Goal: Register for event/course

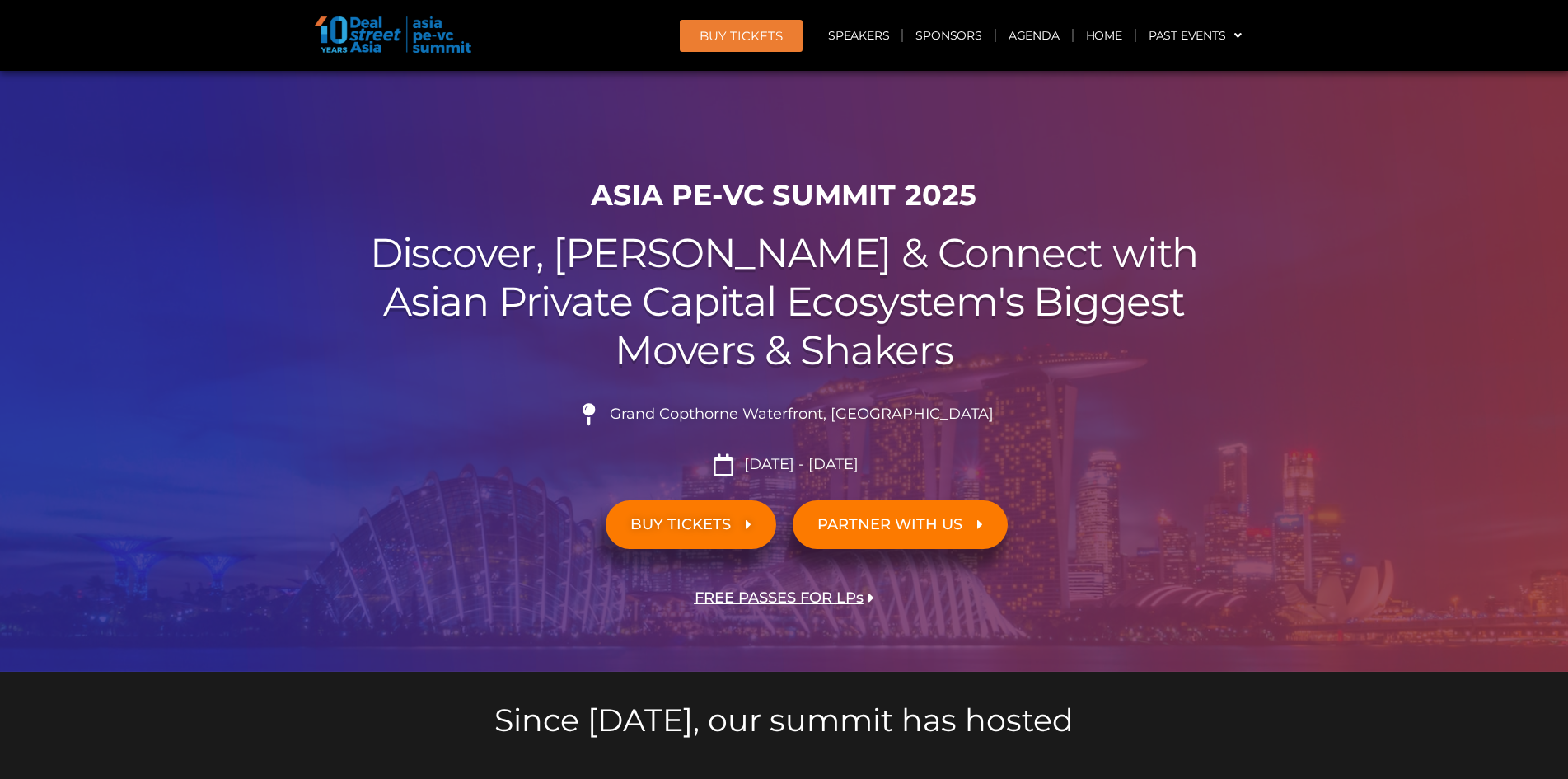
click at [709, 521] on span "BUY TICKETS" at bounding box center [681, 525] width 101 height 16
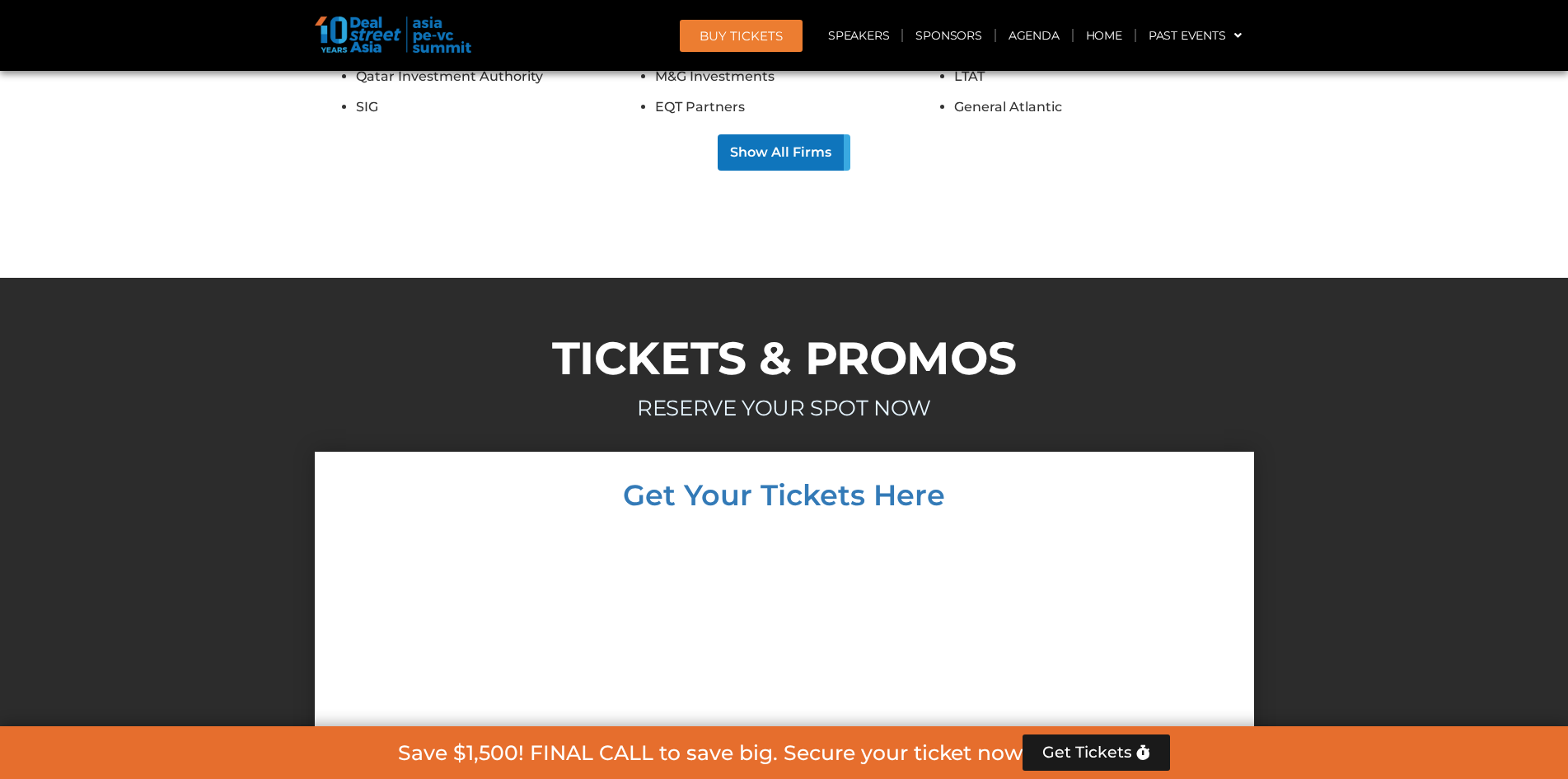
scroll to position [14379, 0]
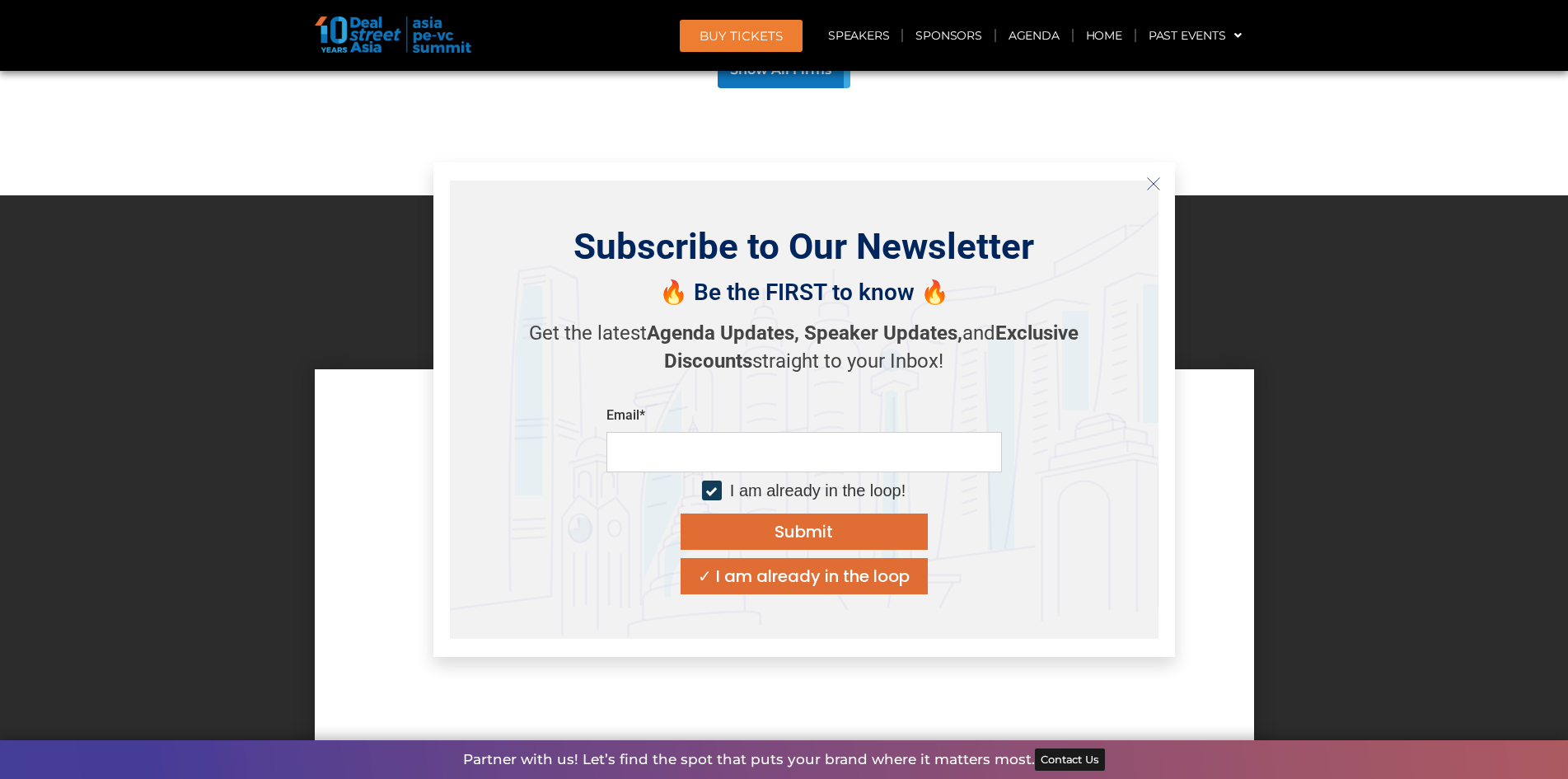
click at [1149, 182] on icon "Close" at bounding box center [1153, 183] width 15 height 15
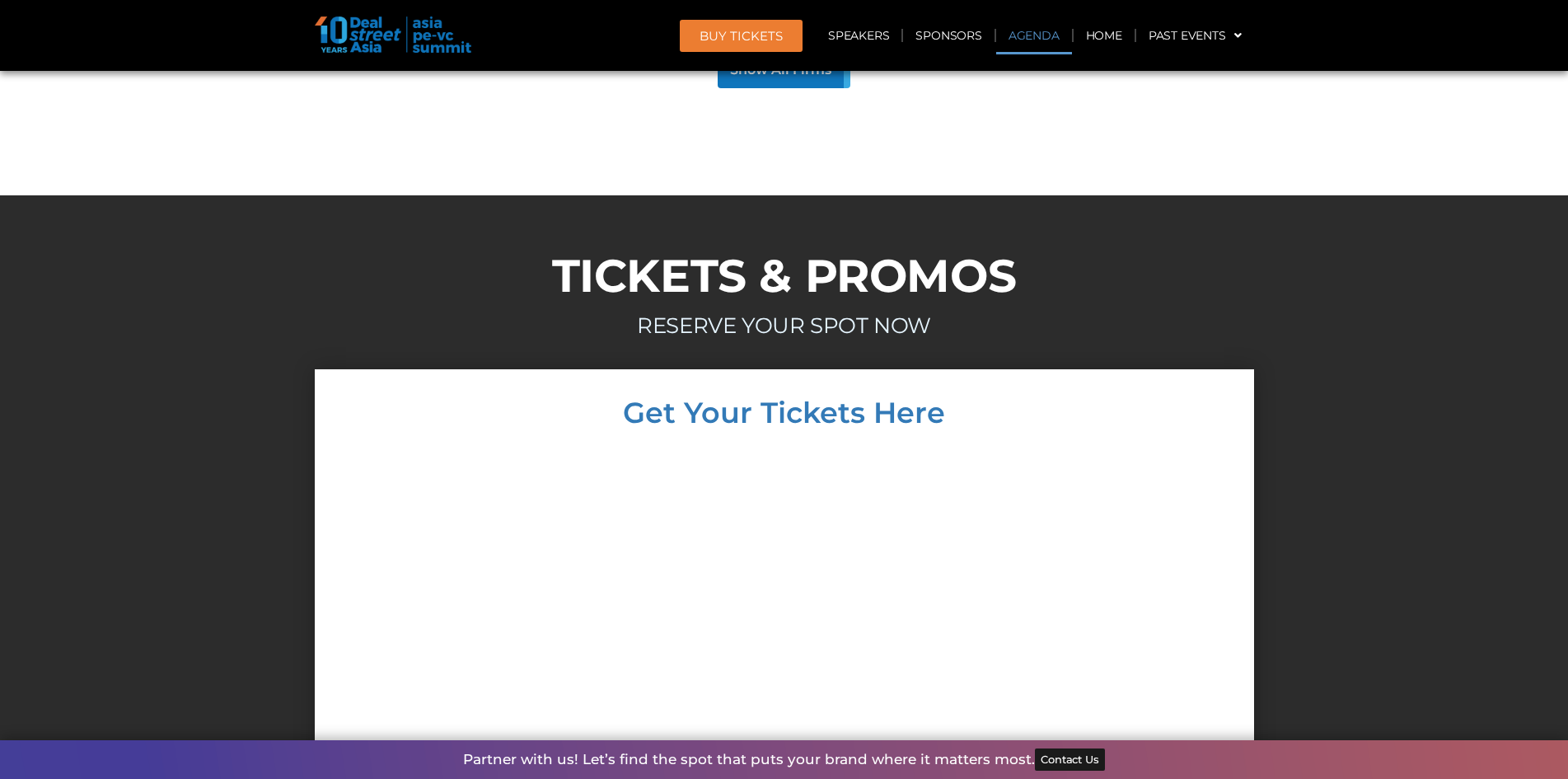
click at [1043, 35] on link "Agenda" at bounding box center [1034, 36] width 76 height 38
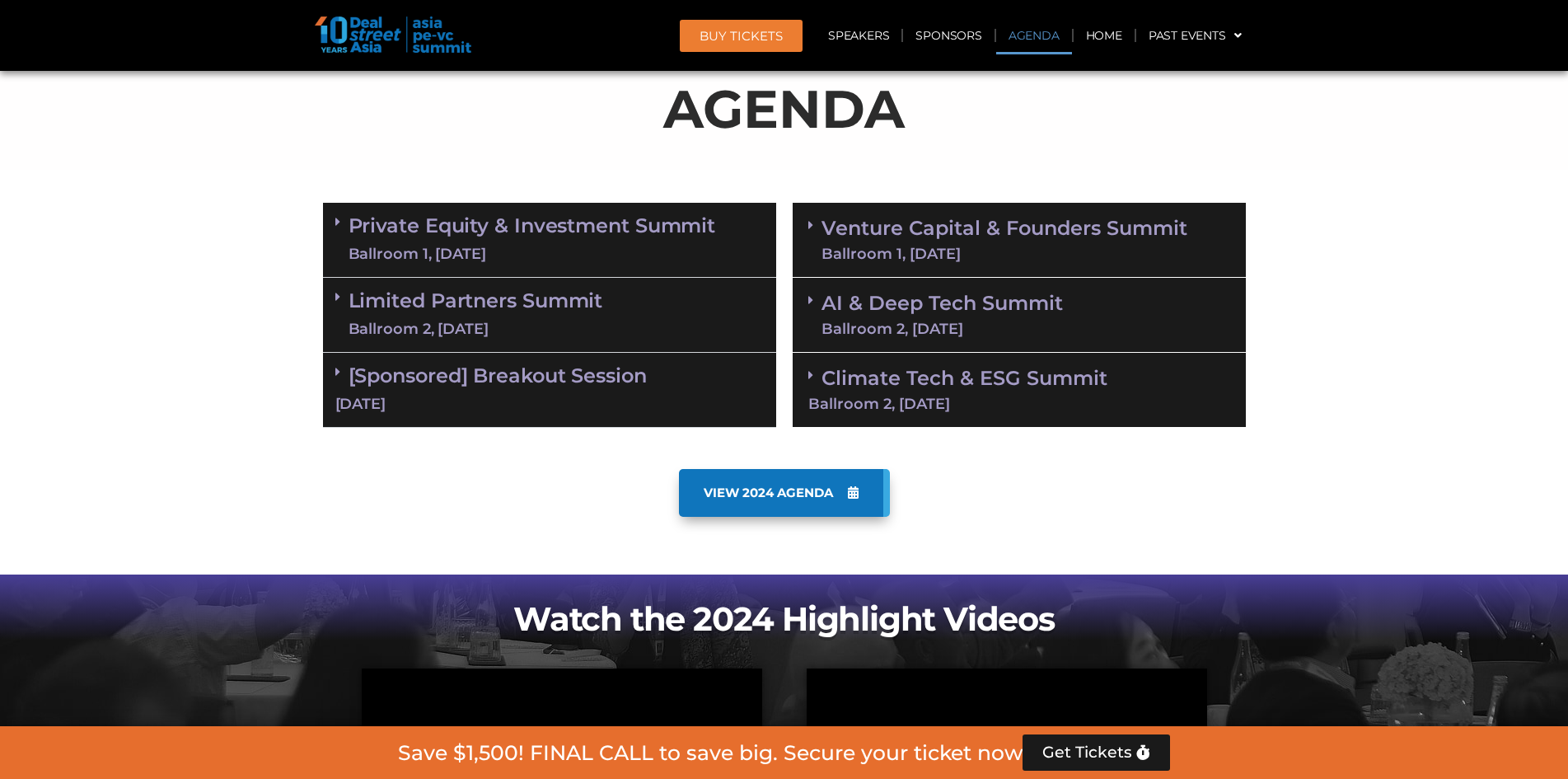
scroll to position [862, 0]
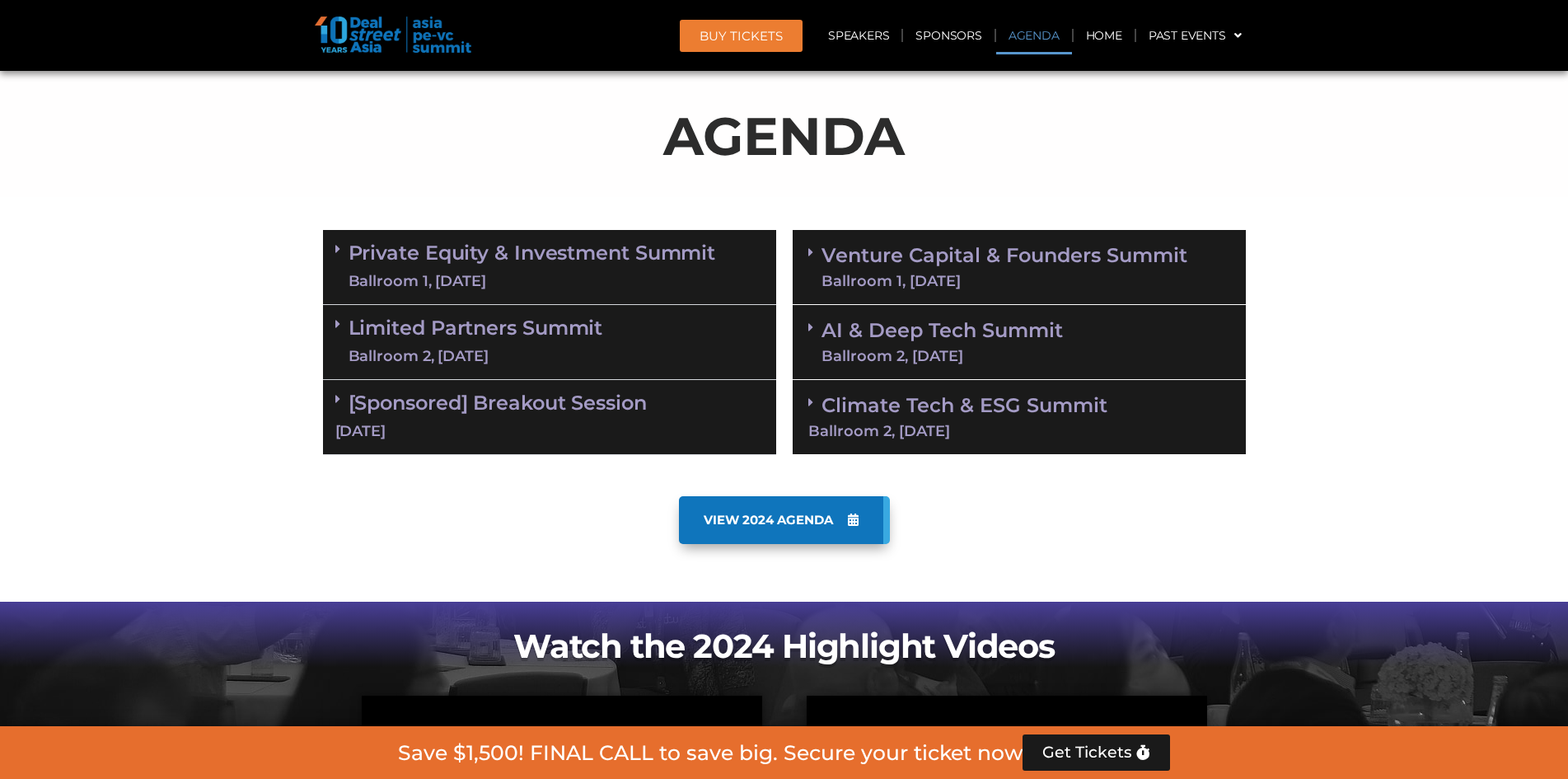
click at [454, 294] on div "Private Equity & Investment Summit Ballroom 1, 10 Sept" at bounding box center [549, 267] width 453 height 75
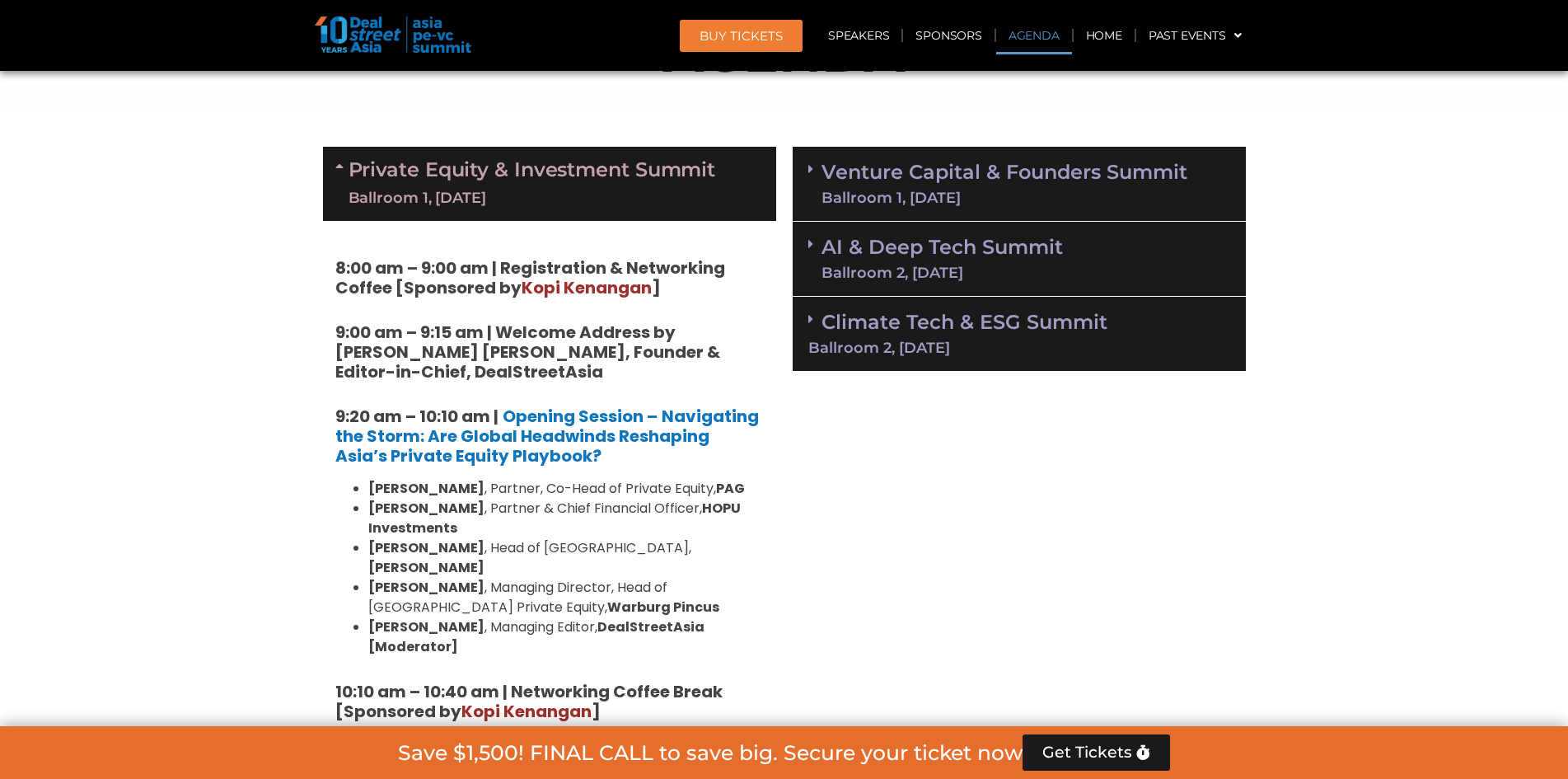
scroll to position [944, 0]
click at [1017, 180] on link "Venture Capital & Founders​ Summit Ballroom 1, 11 Sept" at bounding box center [1004, 184] width 366 height 43
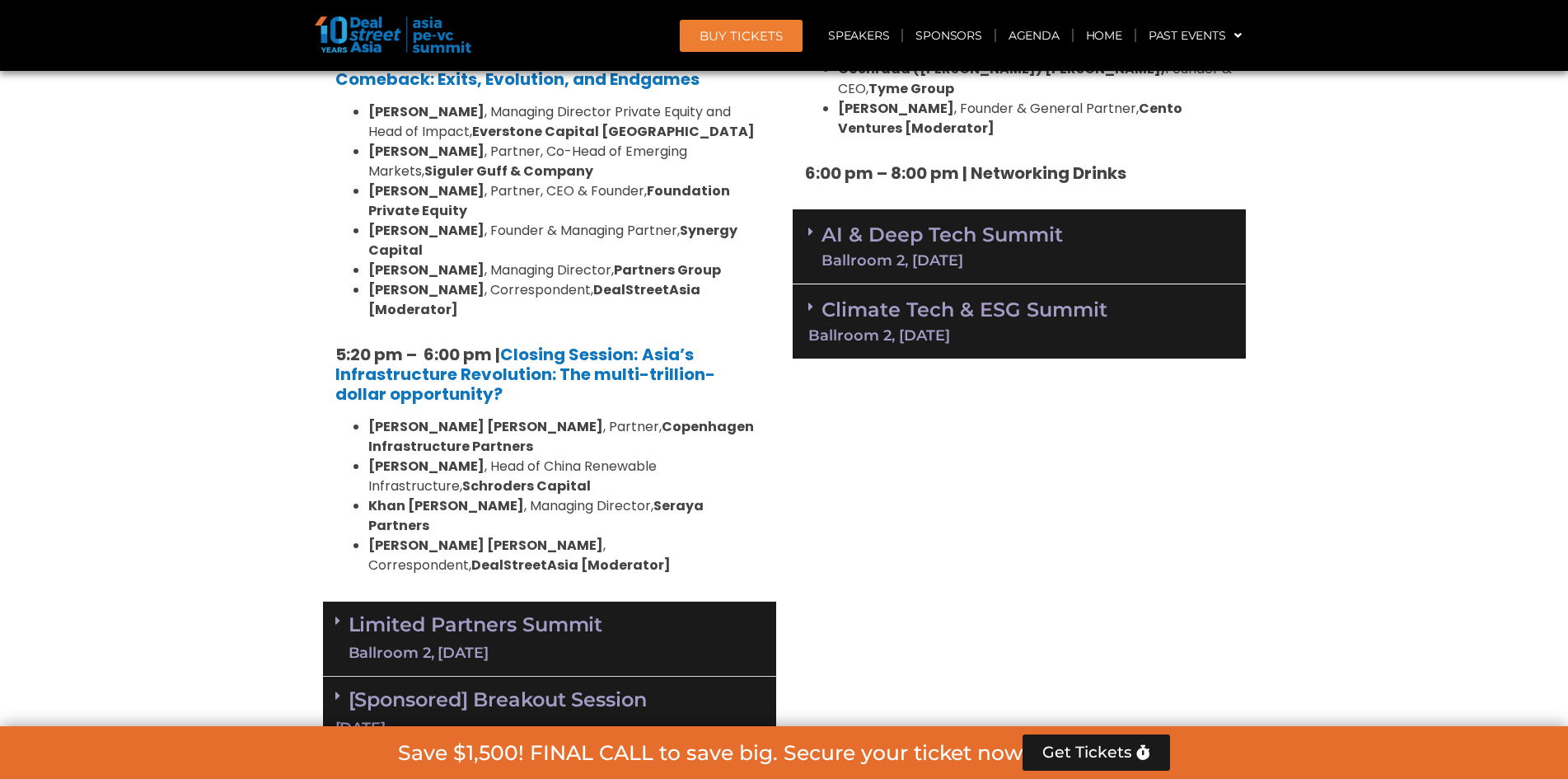
scroll to position [3253, 0]
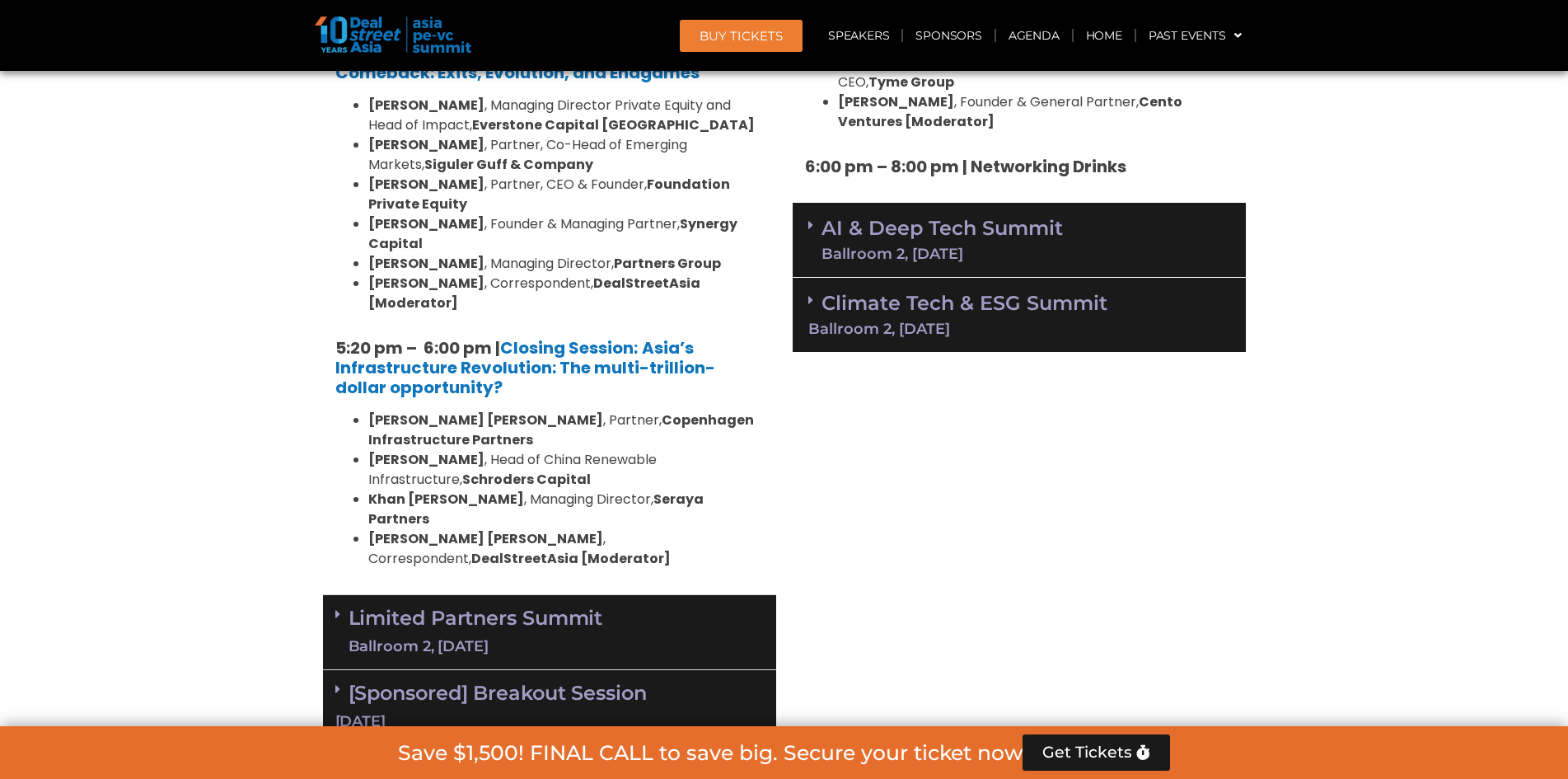
click at [967, 278] on div "Climate Tech & ESG Summit Ballroom 2, 11 Sept" at bounding box center [1019, 316] width 453 height 75
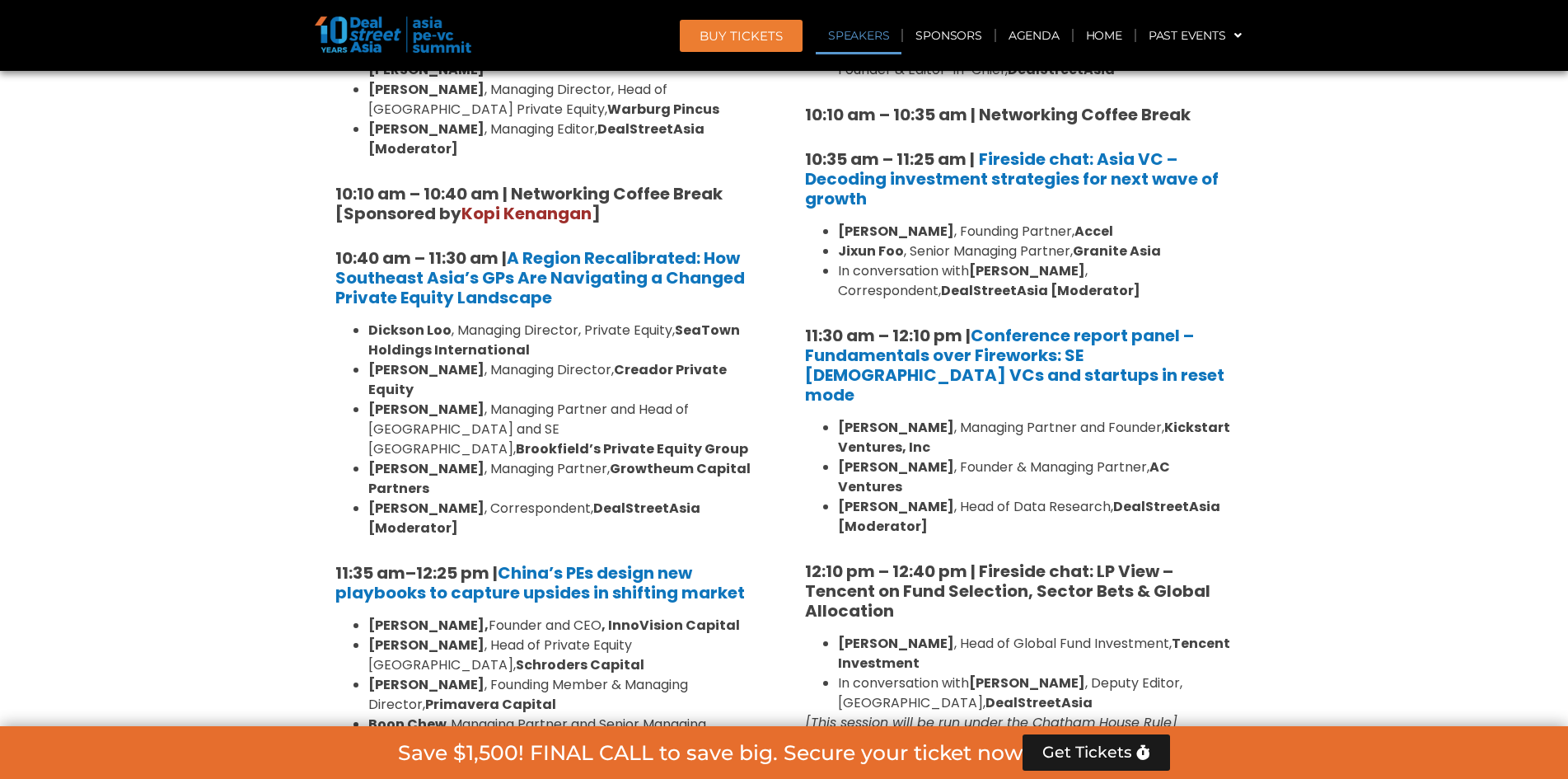
scroll to position [1439, 0]
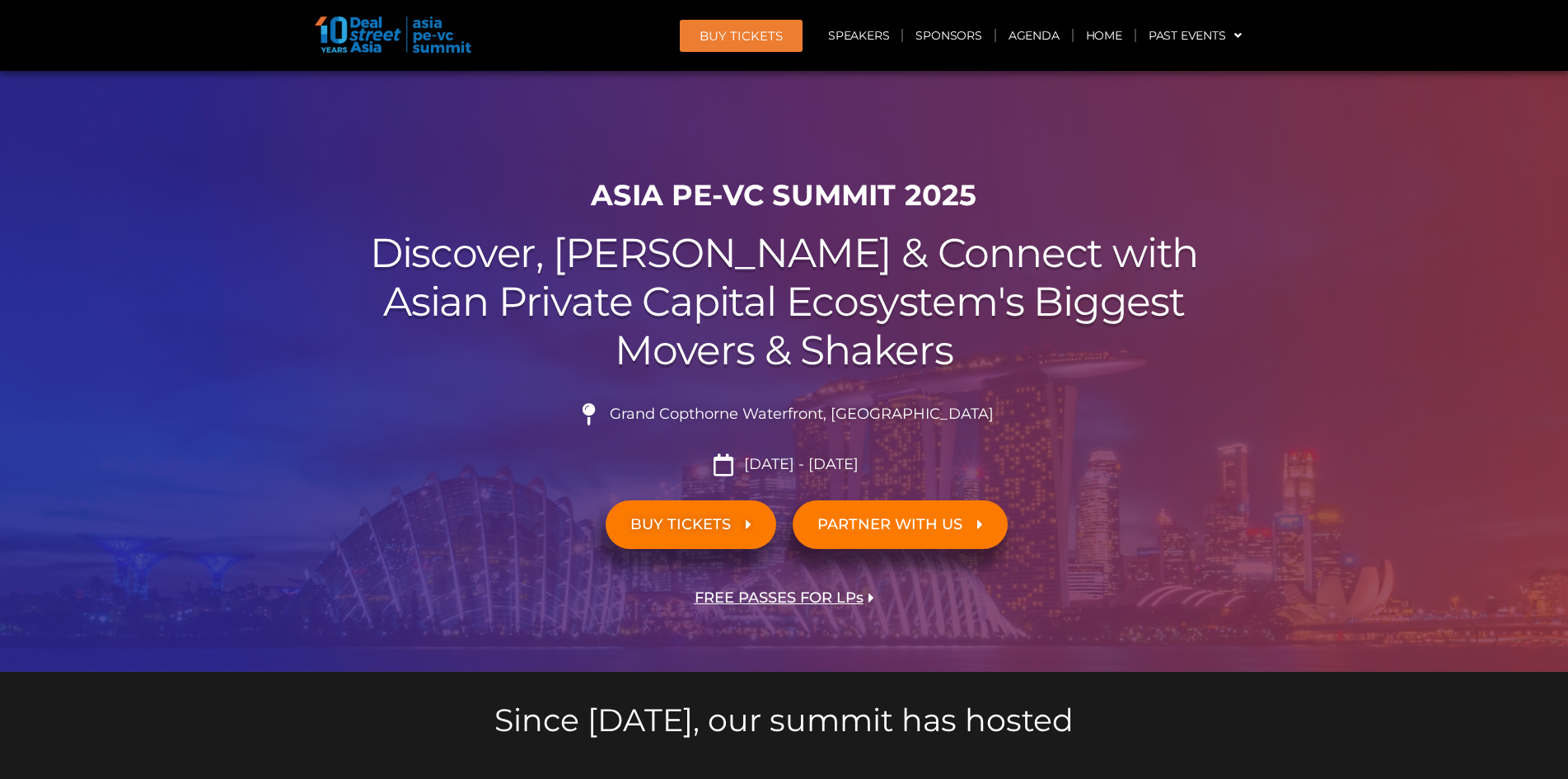
click at [736, 598] on span "FREE PASSES FOR LPs" at bounding box center [779, 598] width 169 height 16
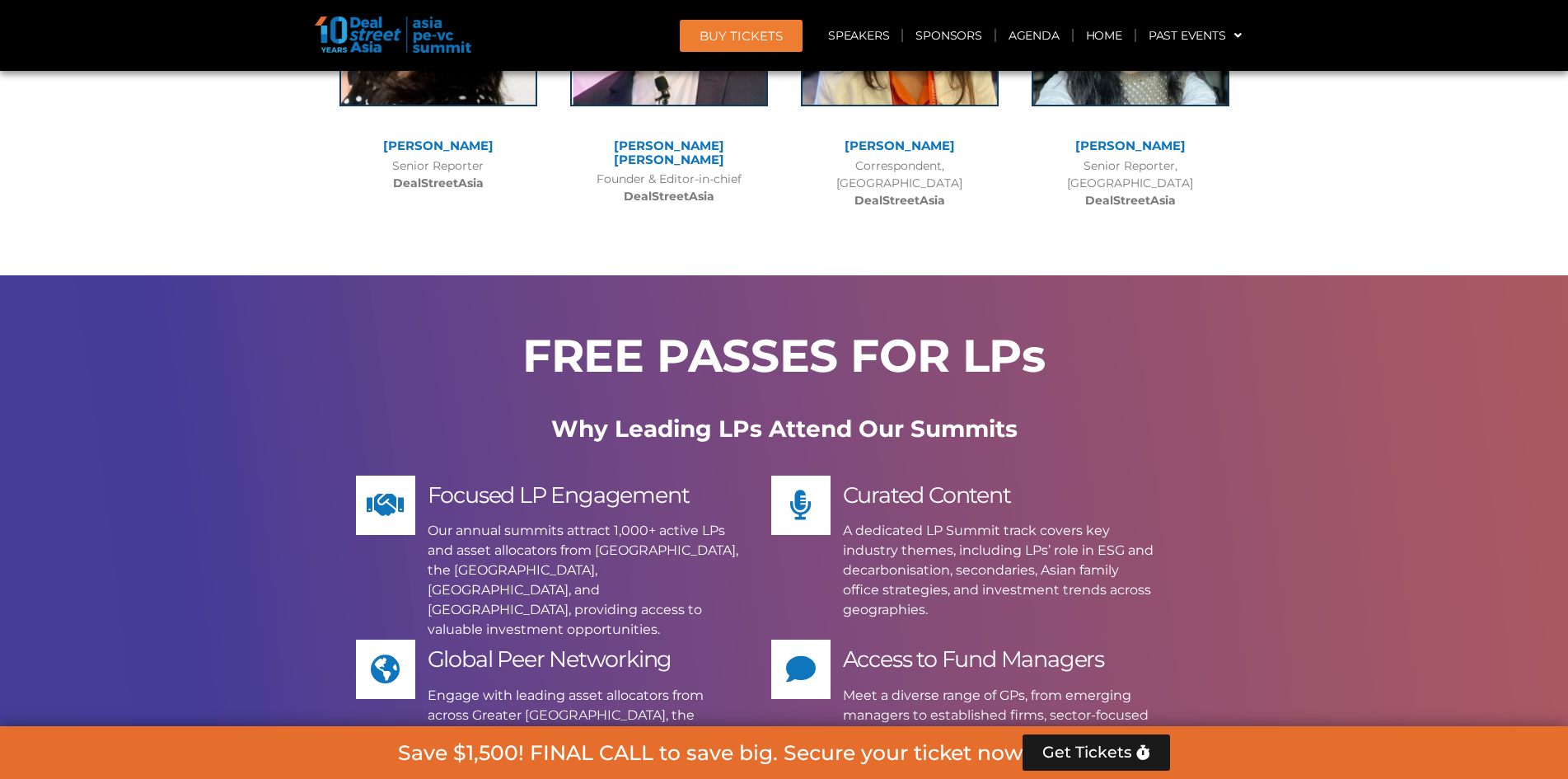
scroll to position [12356, 0]
